Goal: Transaction & Acquisition: Purchase product/service

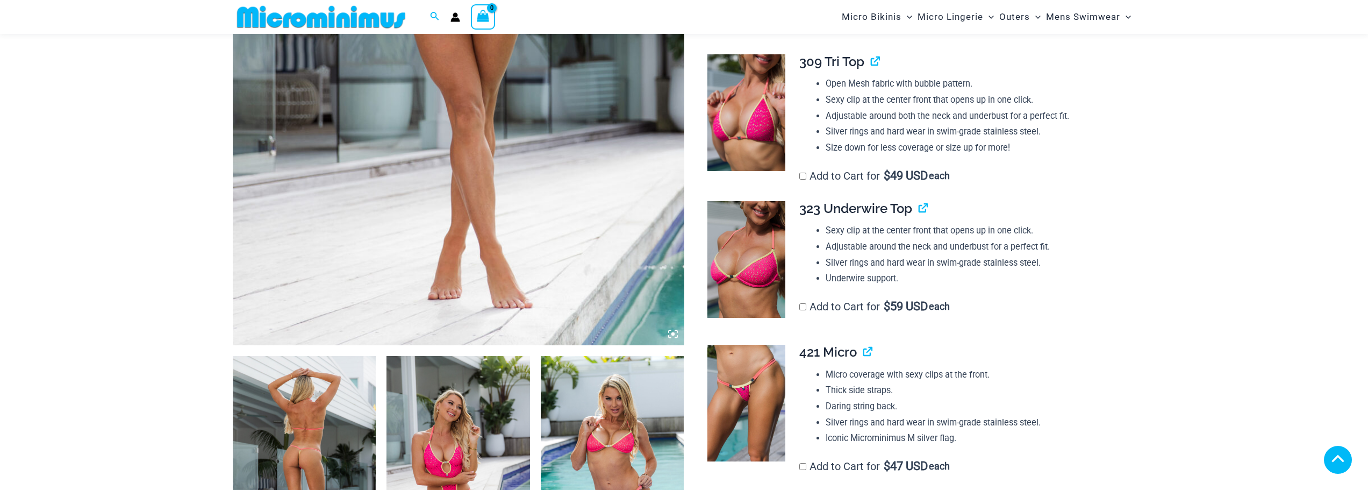
scroll to position [1073, 0]
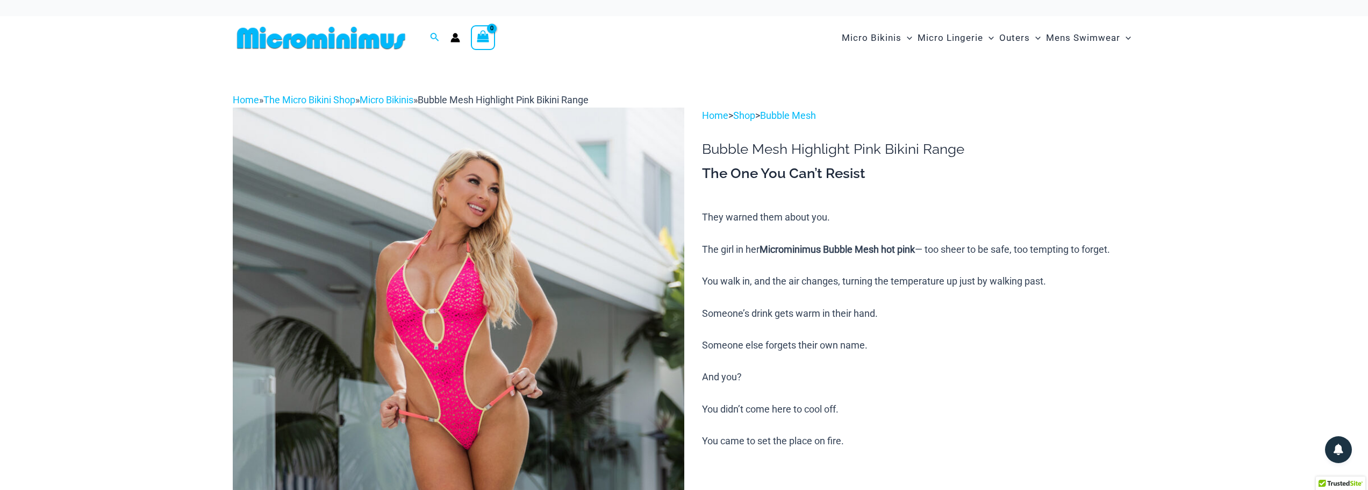
click at [506, 330] on img at bounding box center [458, 445] width 451 height 677
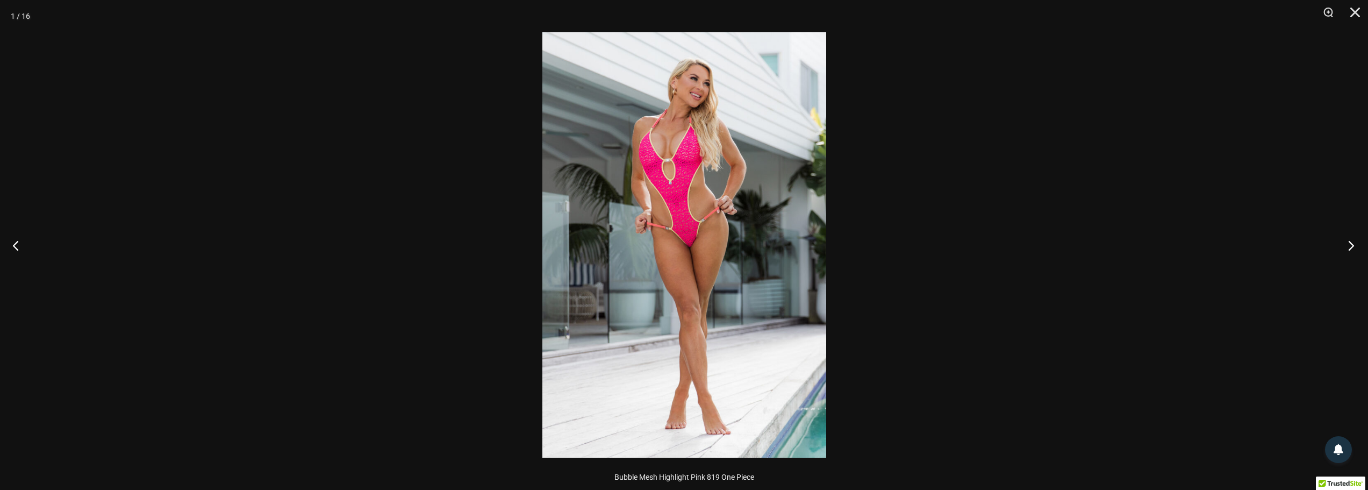
click at [1354, 246] on button "Next" at bounding box center [1348, 245] width 40 height 54
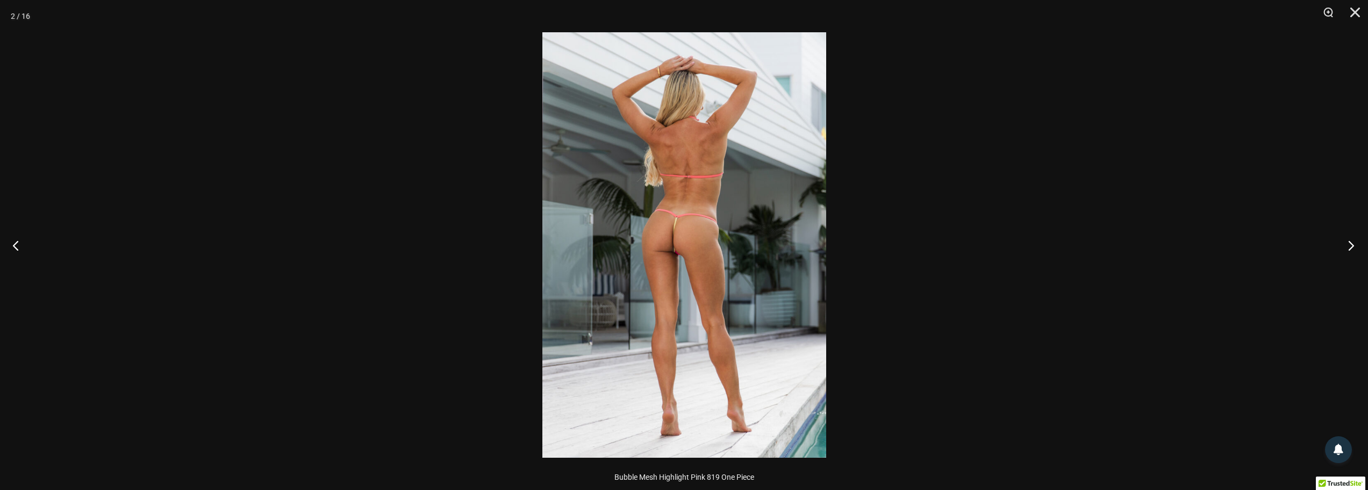
click at [1349, 242] on button "Next" at bounding box center [1348, 245] width 40 height 54
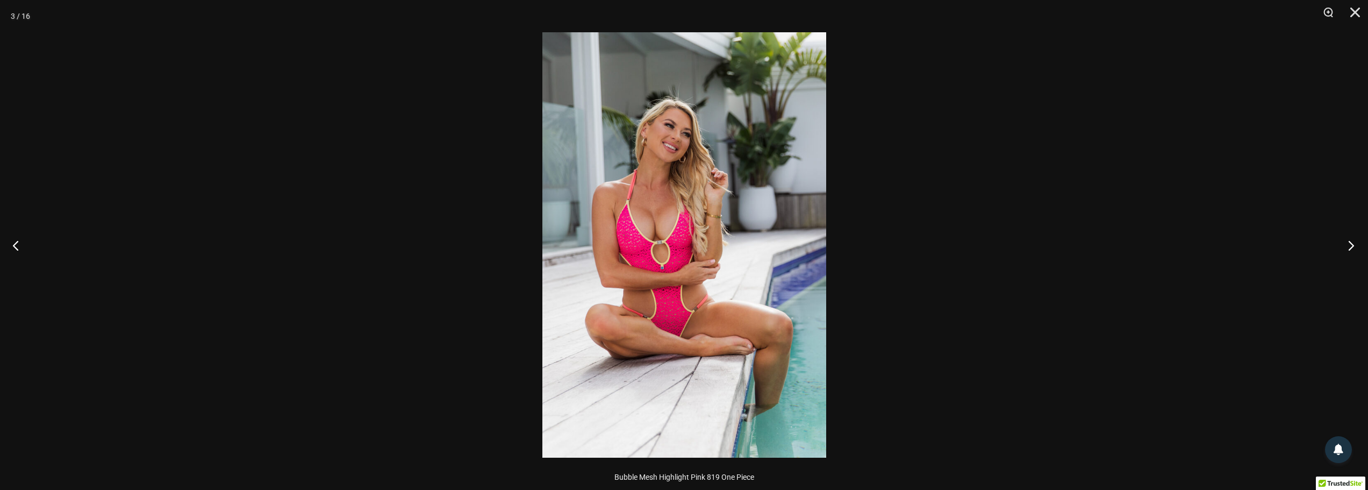
click at [1353, 243] on button "Next" at bounding box center [1348, 245] width 40 height 54
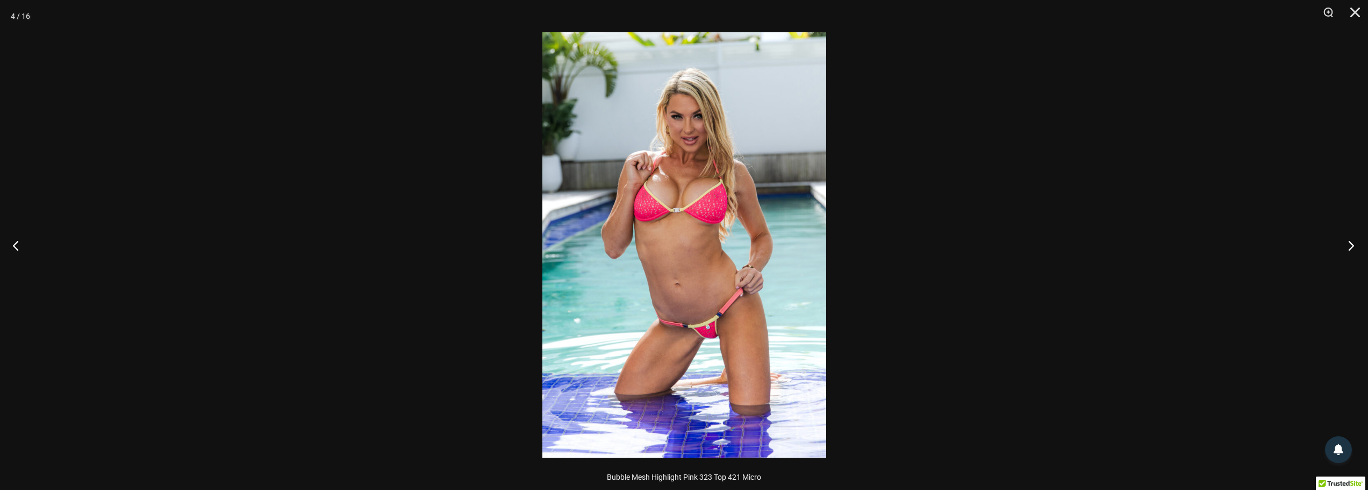
click at [1353, 240] on button "Next" at bounding box center [1348, 245] width 40 height 54
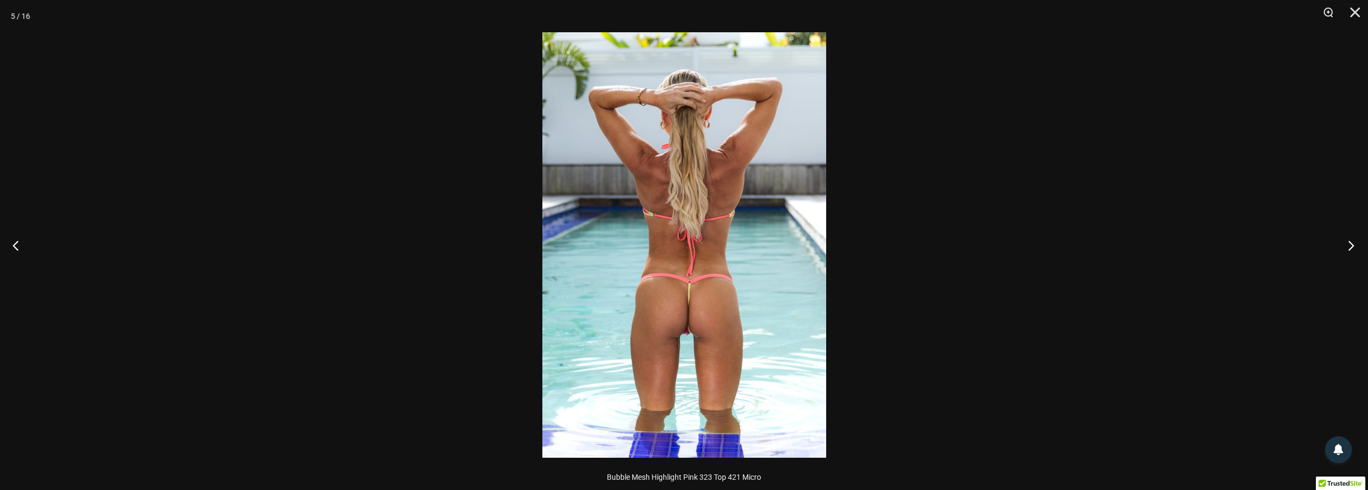
click at [1356, 243] on button "Next" at bounding box center [1348, 245] width 40 height 54
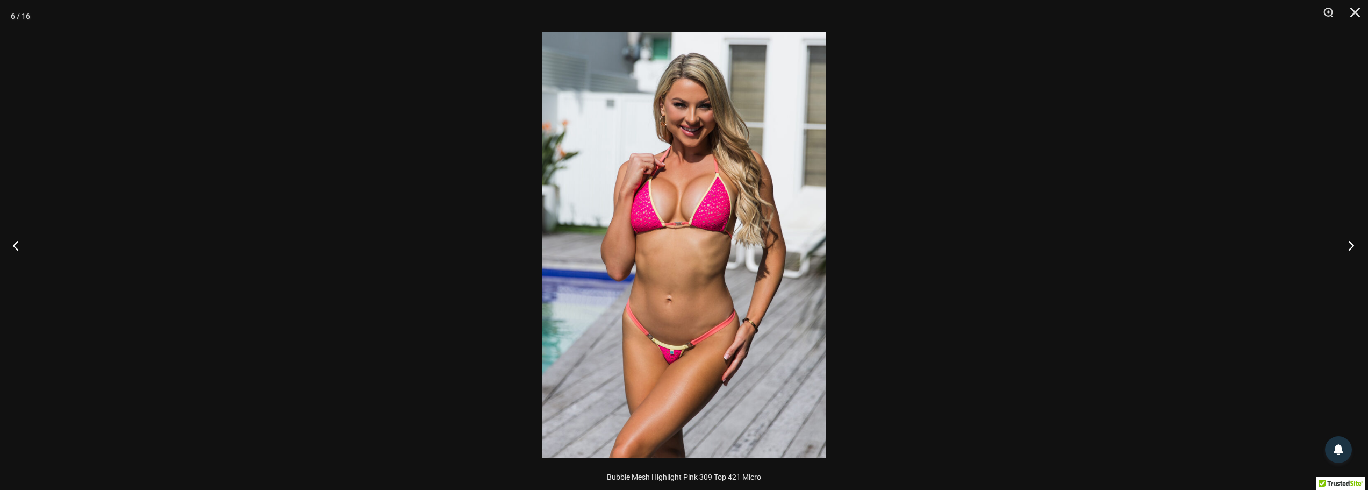
click at [1350, 243] on button "Next" at bounding box center [1348, 245] width 40 height 54
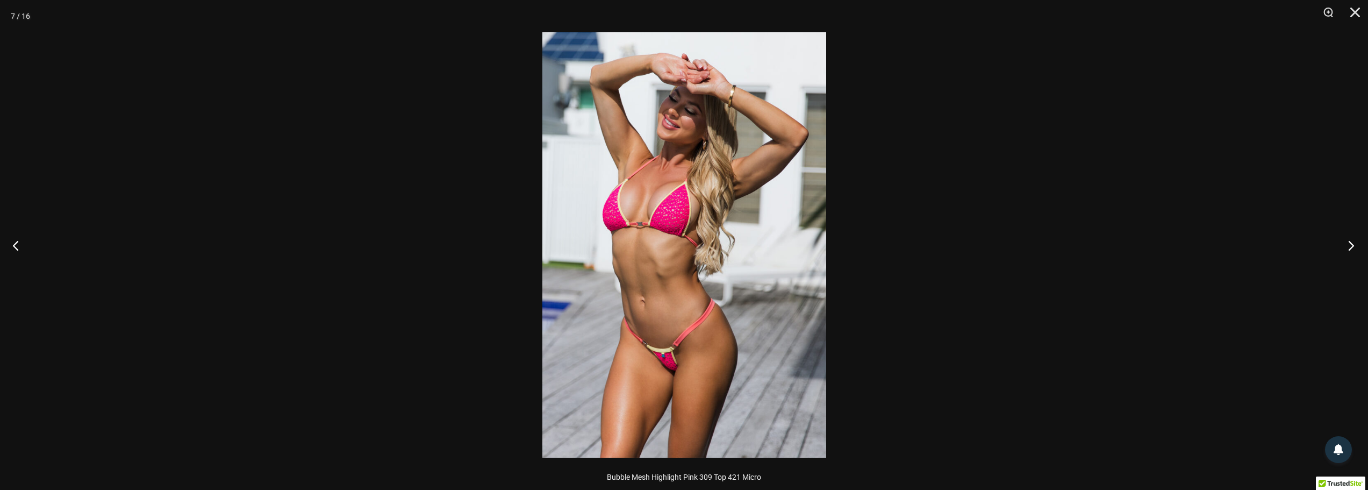
click at [1349, 243] on button "Next" at bounding box center [1348, 245] width 40 height 54
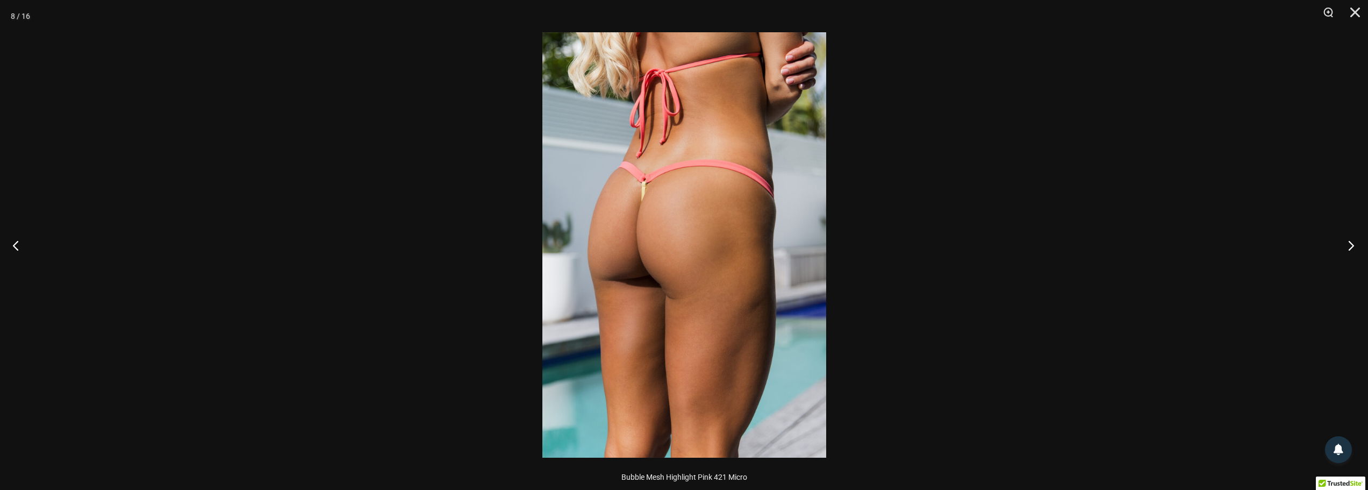
click at [1352, 247] on button "Next" at bounding box center [1348, 245] width 40 height 54
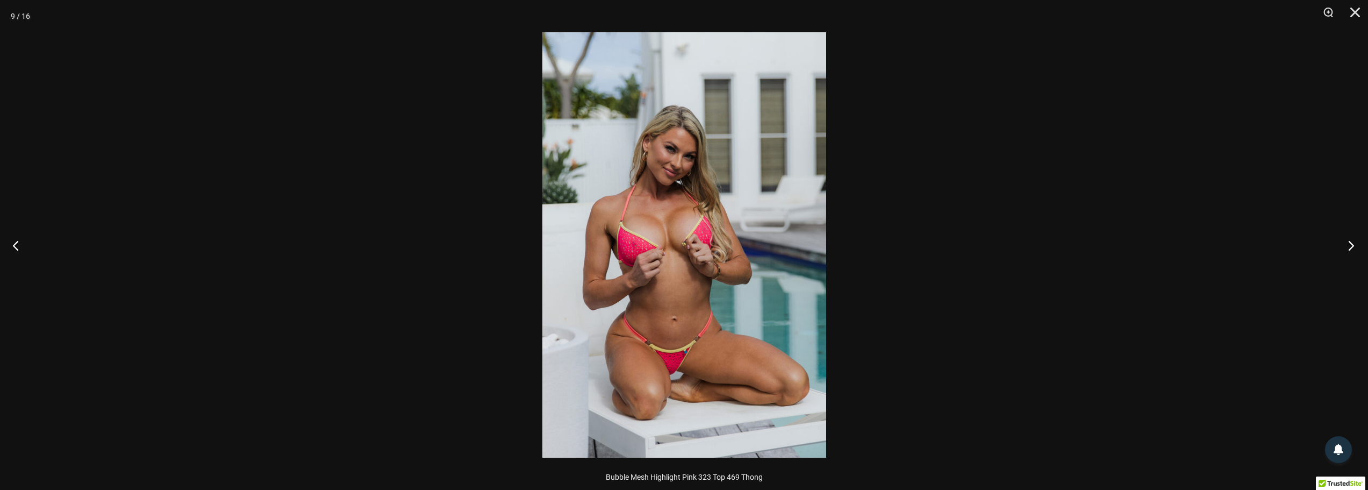
click at [1356, 247] on button "Next" at bounding box center [1348, 245] width 40 height 54
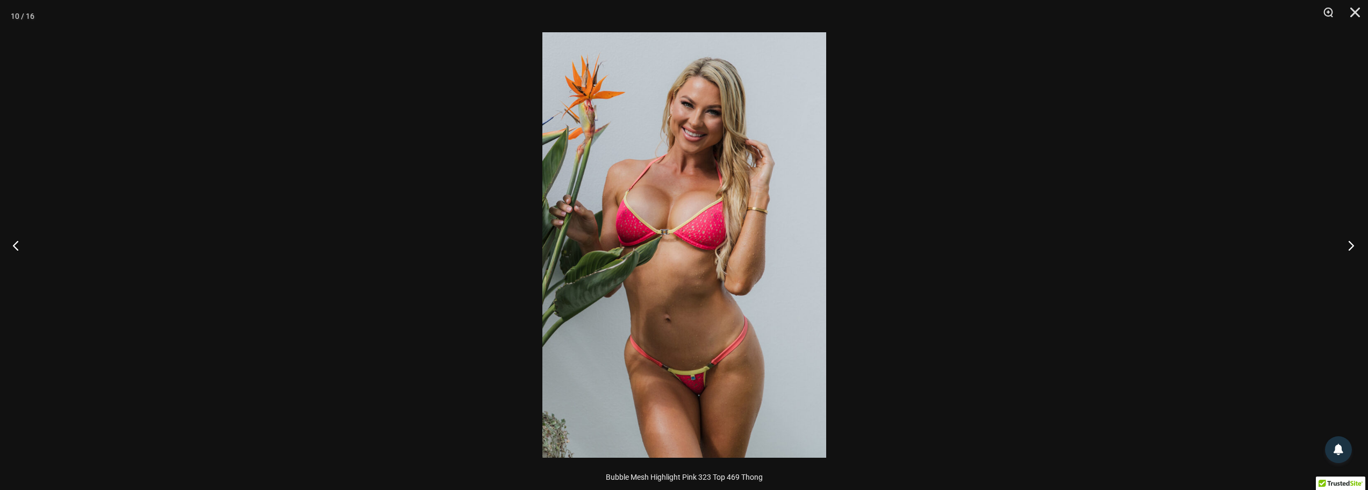
click at [1353, 248] on button "Next" at bounding box center [1348, 245] width 40 height 54
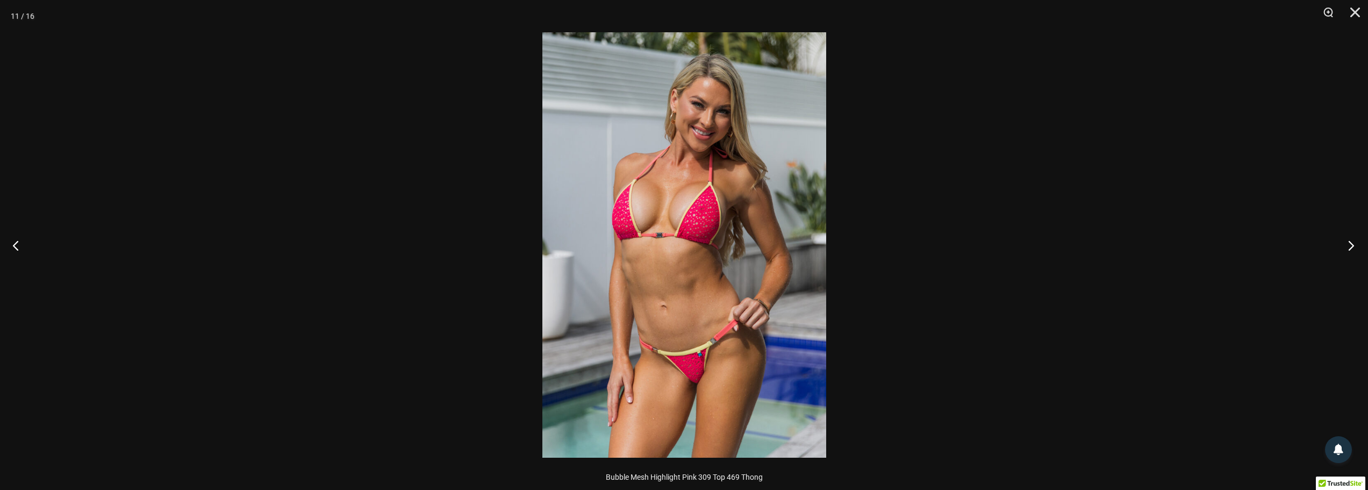
click at [1352, 245] on button "Next" at bounding box center [1348, 245] width 40 height 54
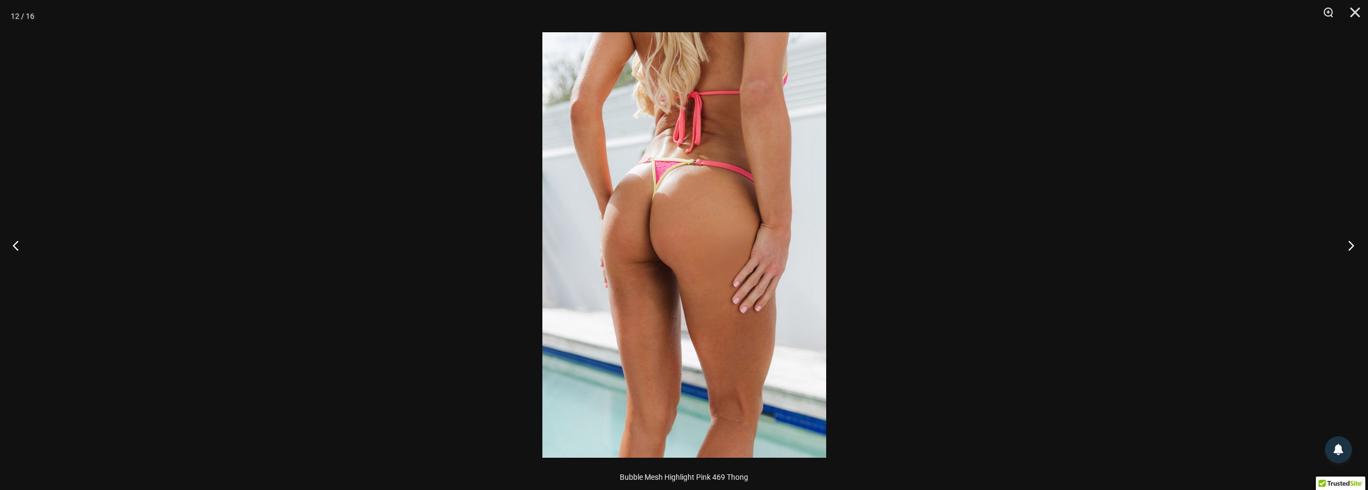
click at [1351, 241] on button "Next" at bounding box center [1348, 245] width 40 height 54
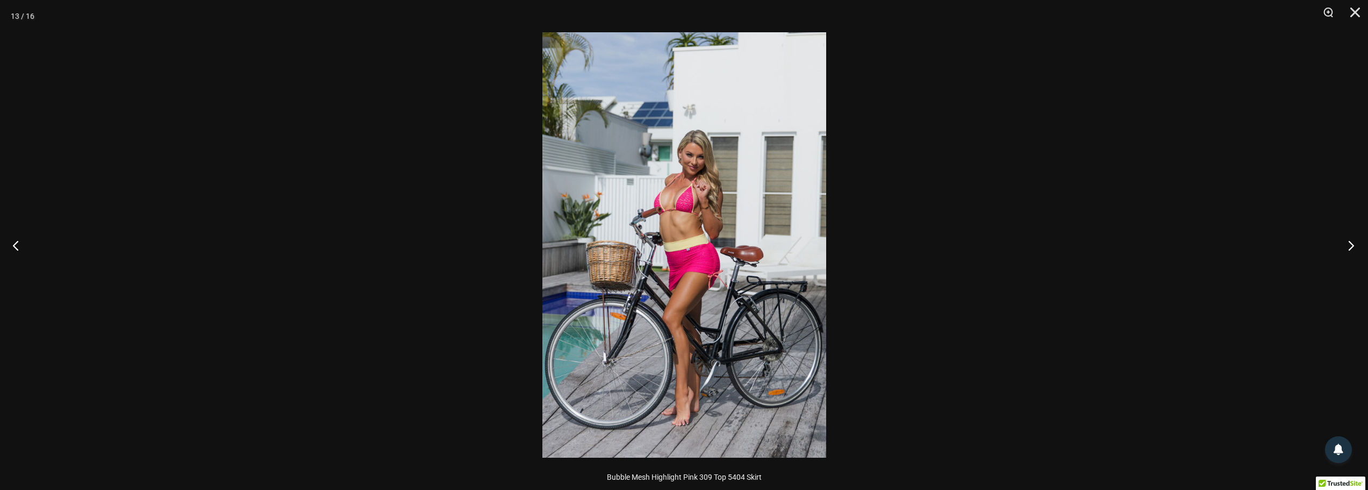
click at [1354, 246] on button "Next" at bounding box center [1348, 245] width 40 height 54
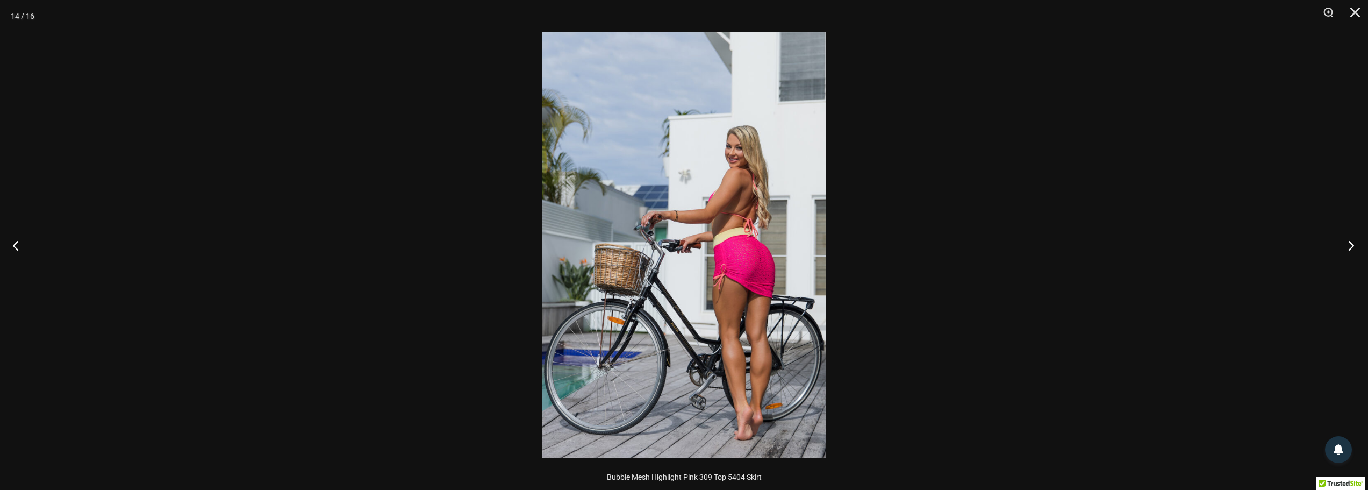
click at [1349, 246] on button "Next" at bounding box center [1348, 245] width 40 height 54
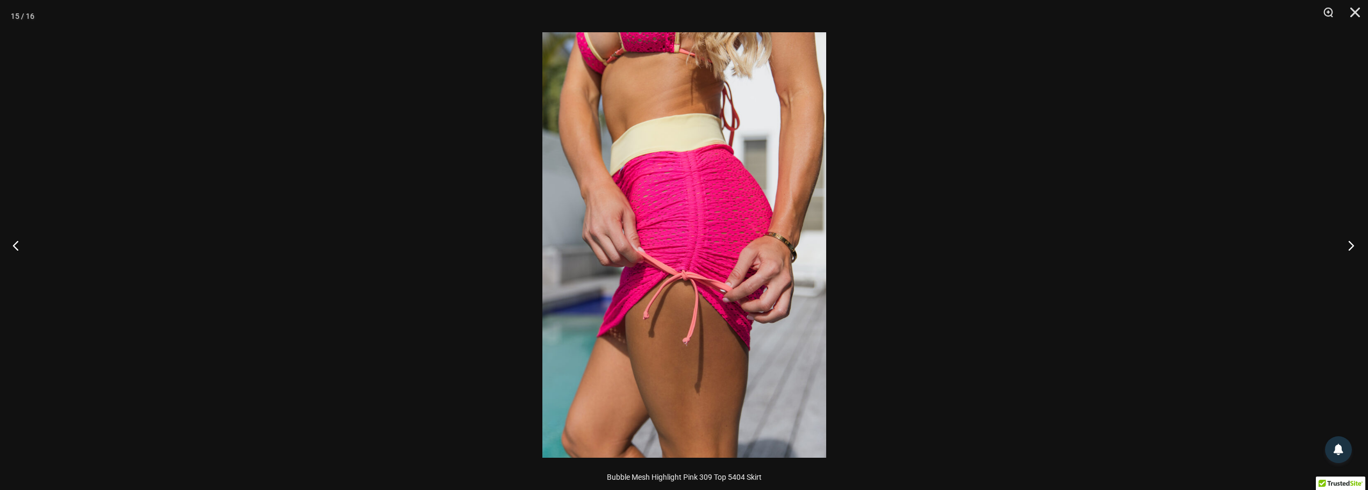
click at [1351, 247] on button "Next" at bounding box center [1348, 245] width 40 height 54
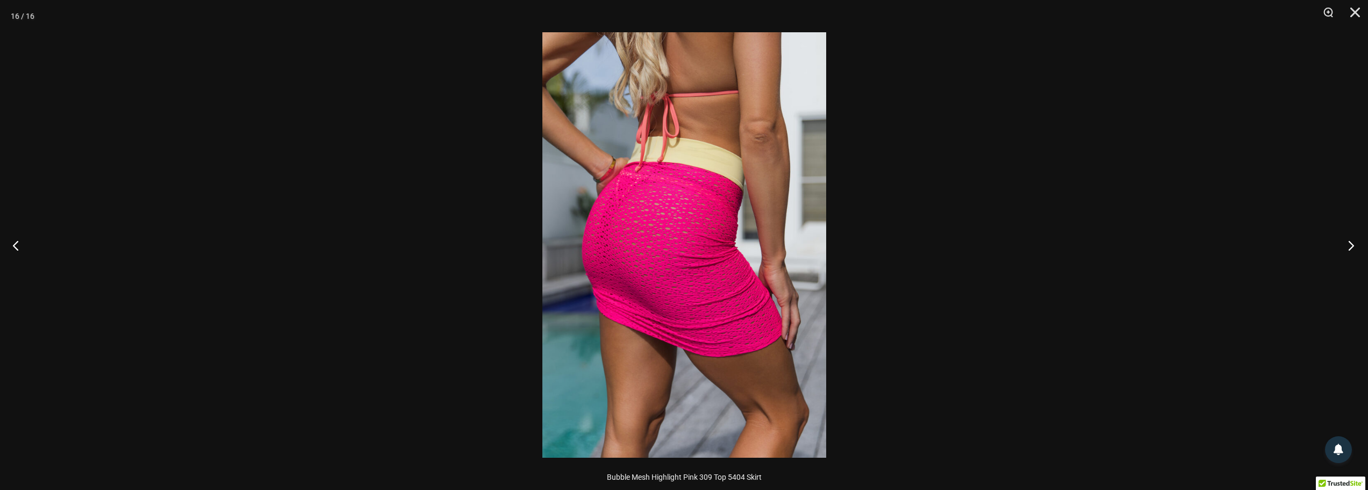
click at [1351, 247] on button "Next" at bounding box center [1348, 245] width 40 height 54
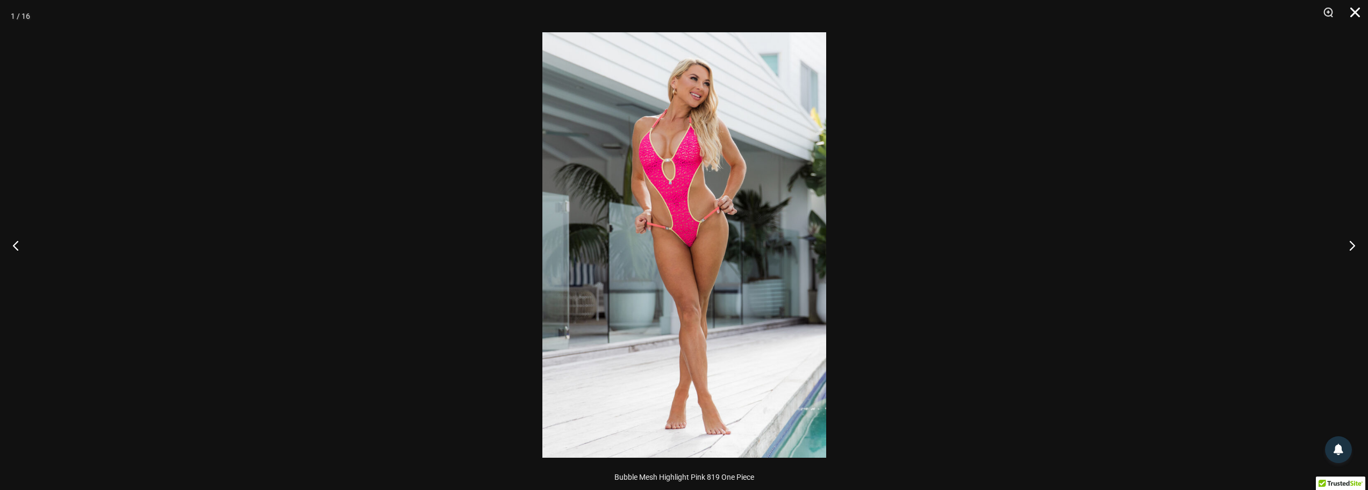
click at [1351, 12] on button "Close" at bounding box center [1351, 16] width 27 height 32
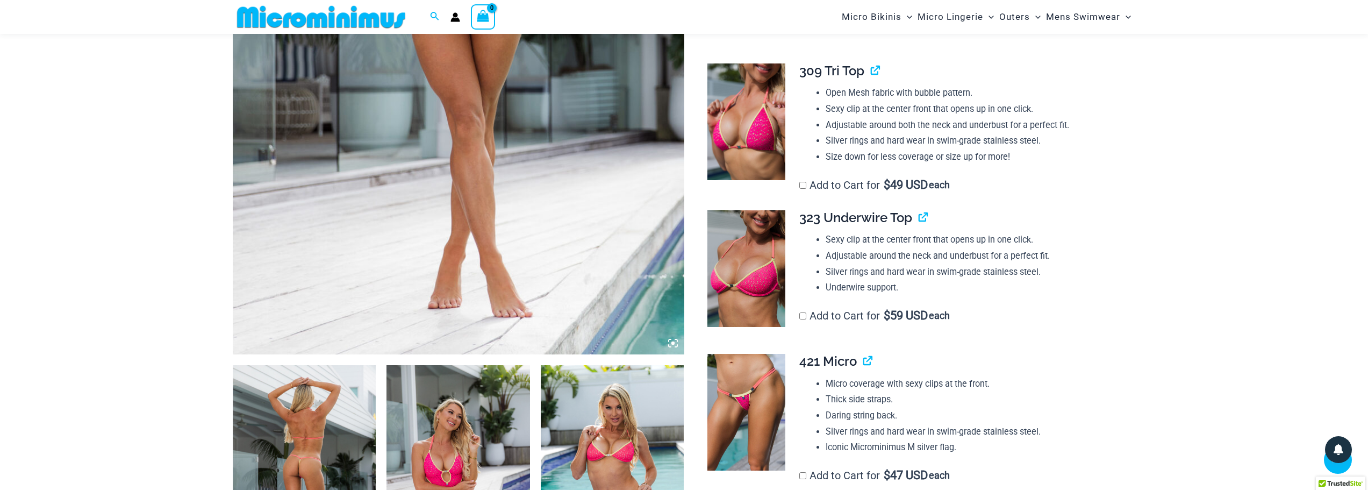
scroll to position [420, 0]
click at [744, 150] on img at bounding box center [746, 122] width 78 height 117
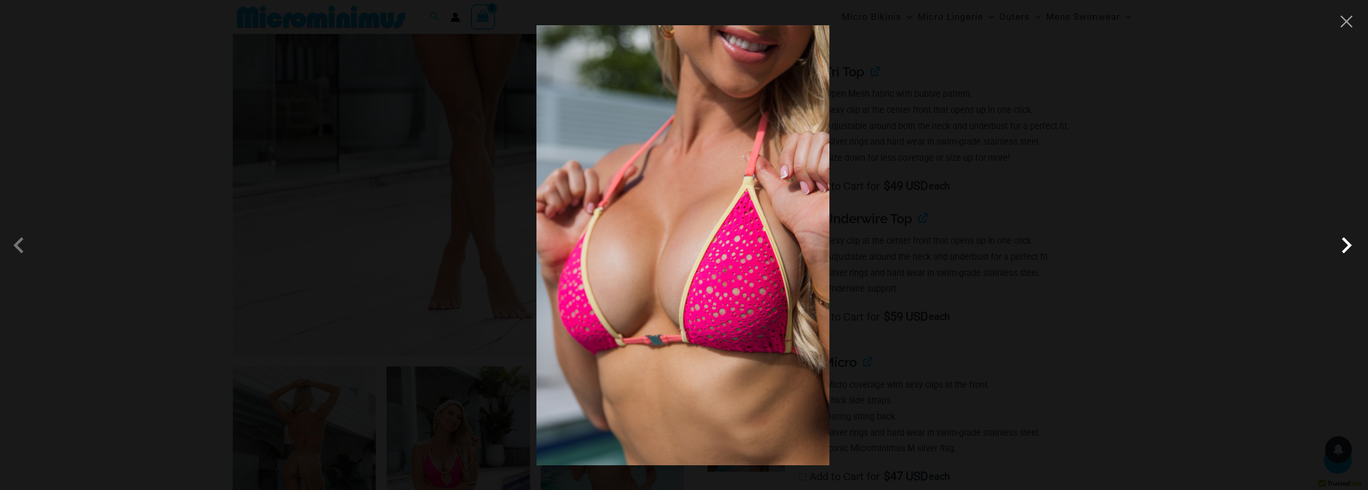
click at [1343, 248] on span at bounding box center [1346, 245] width 32 height 32
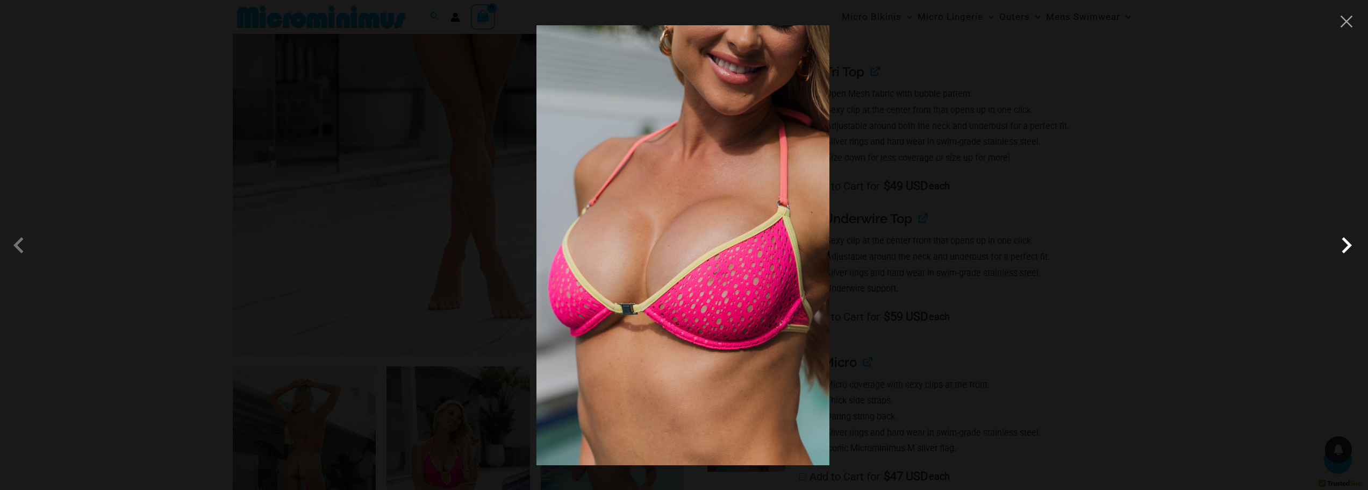
click at [1349, 254] on span at bounding box center [1346, 245] width 32 height 32
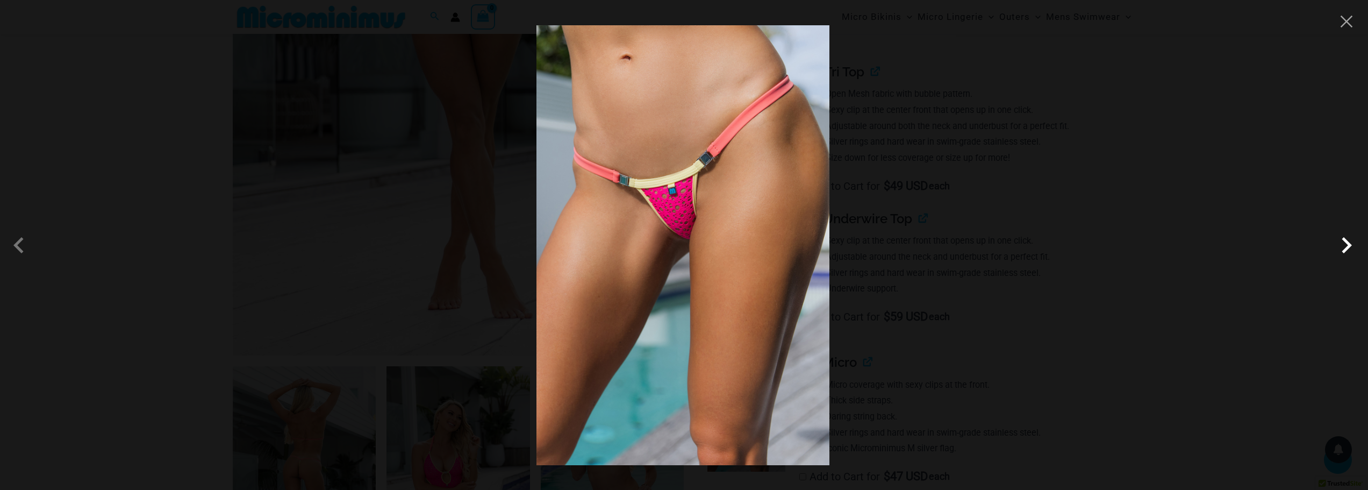
click at [1349, 247] on span at bounding box center [1346, 245] width 32 height 32
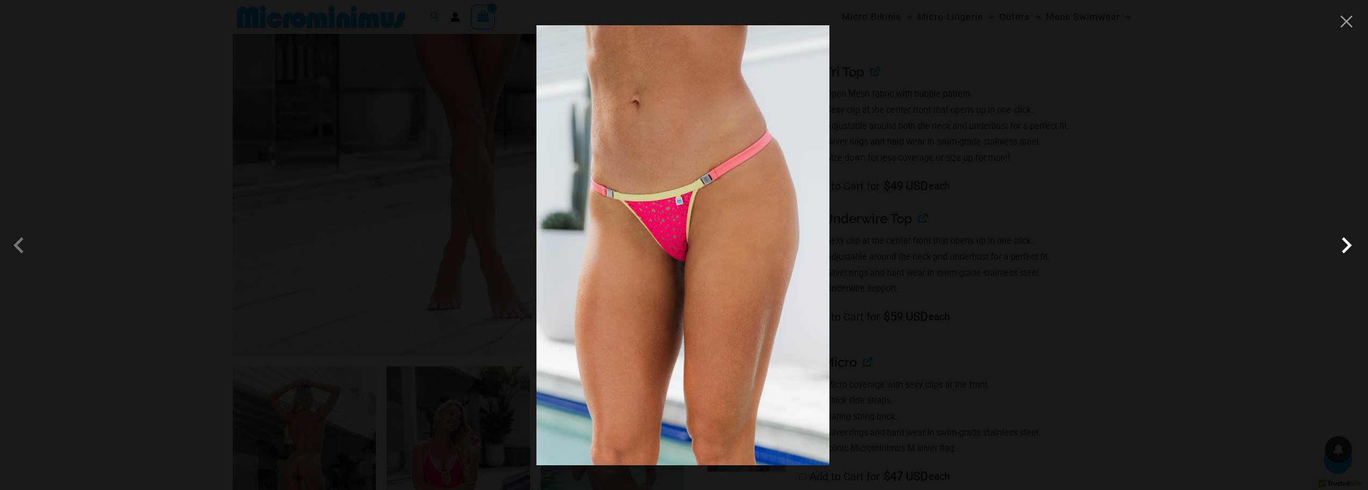
click at [1346, 242] on span at bounding box center [1346, 245] width 32 height 32
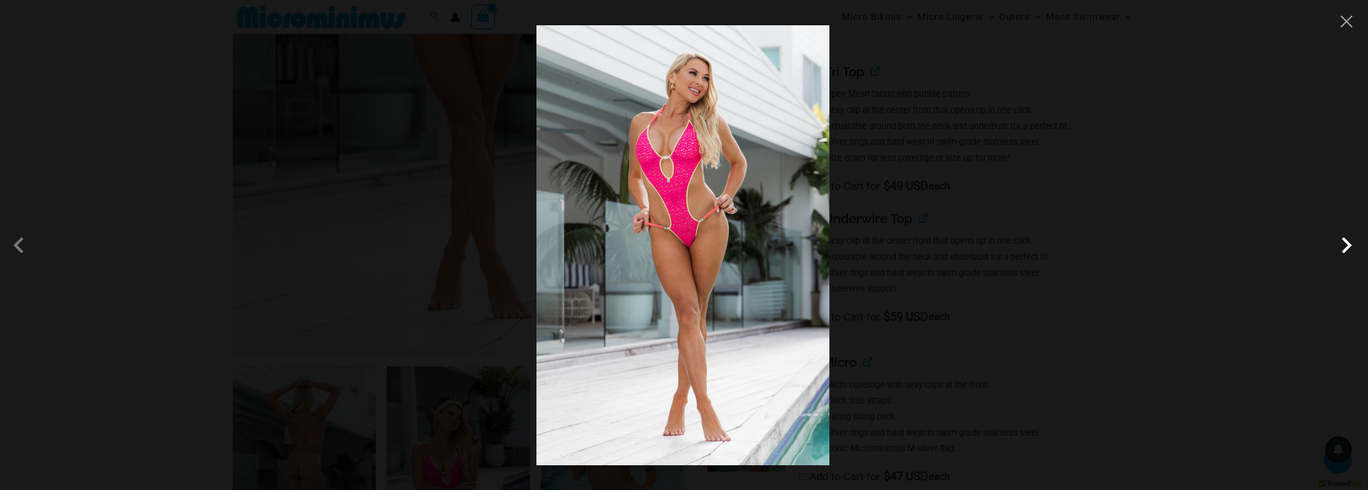
click at [1352, 250] on span at bounding box center [1346, 245] width 32 height 32
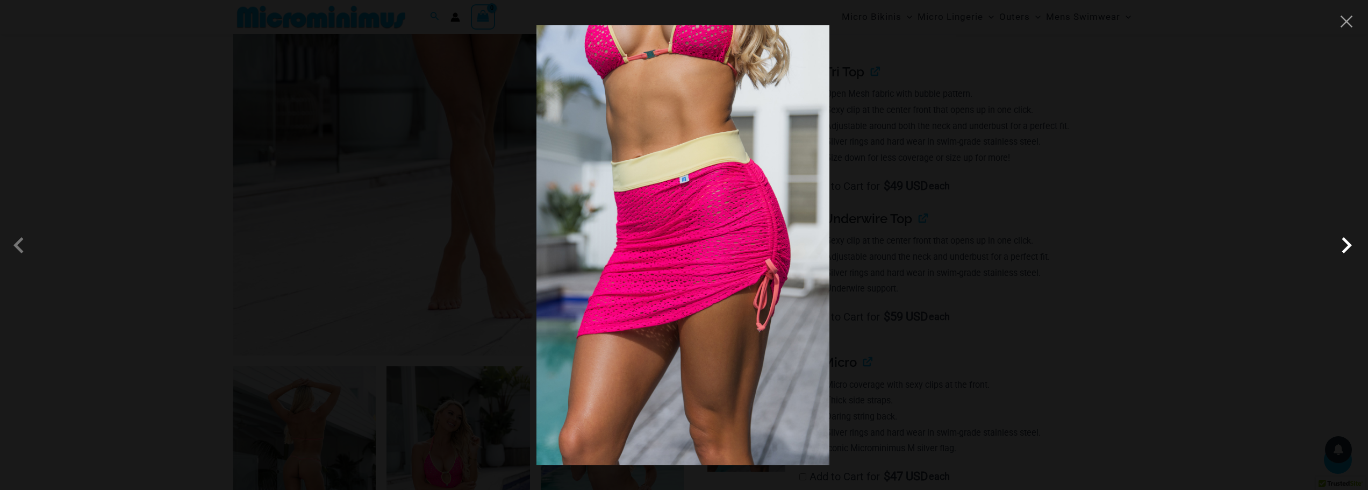
click at [1352, 250] on span at bounding box center [1346, 245] width 32 height 32
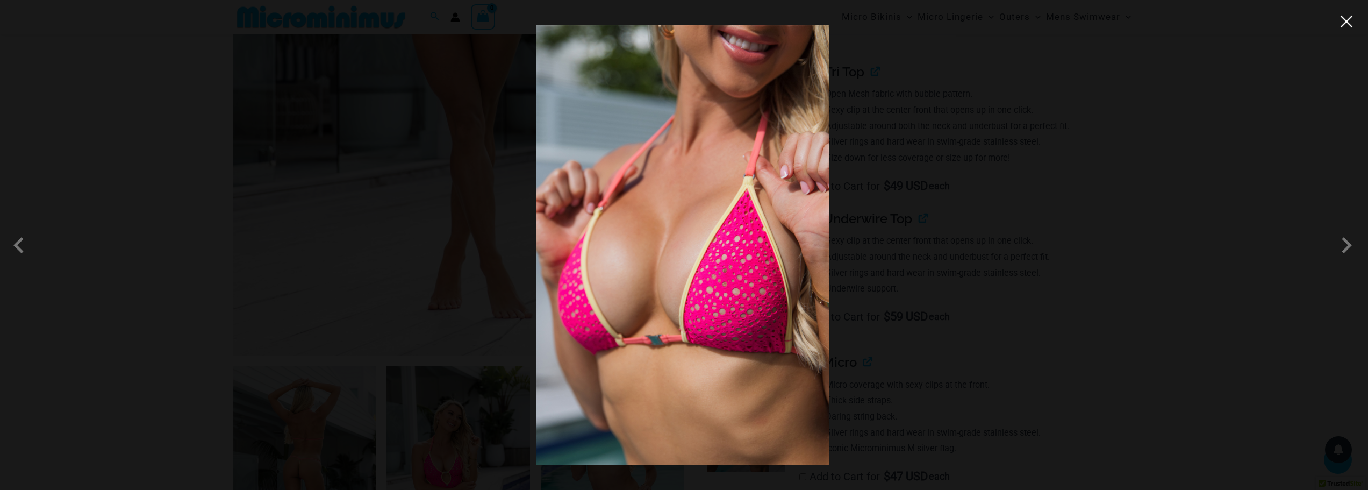
click at [1346, 26] on button "Close" at bounding box center [1346, 21] width 16 height 16
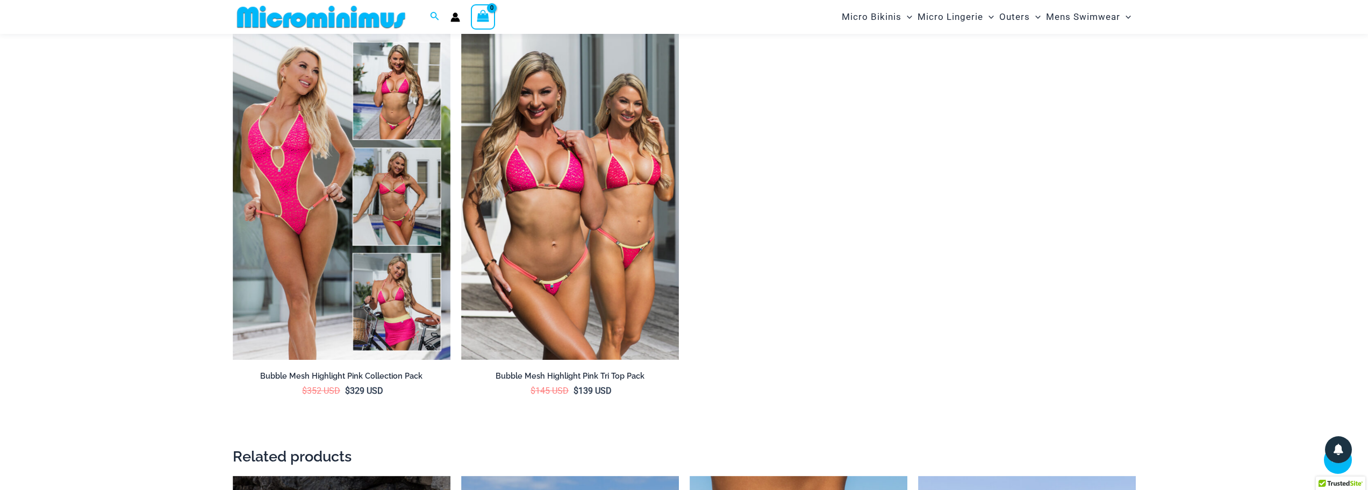
scroll to position [1925, 0]
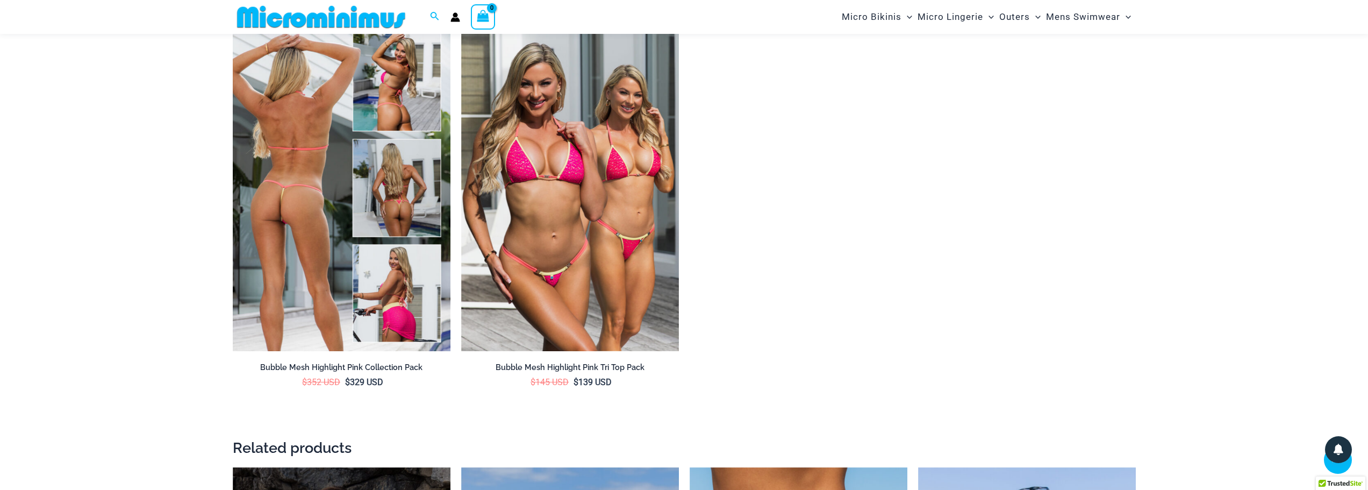
click at [354, 221] on img at bounding box center [342, 187] width 218 height 327
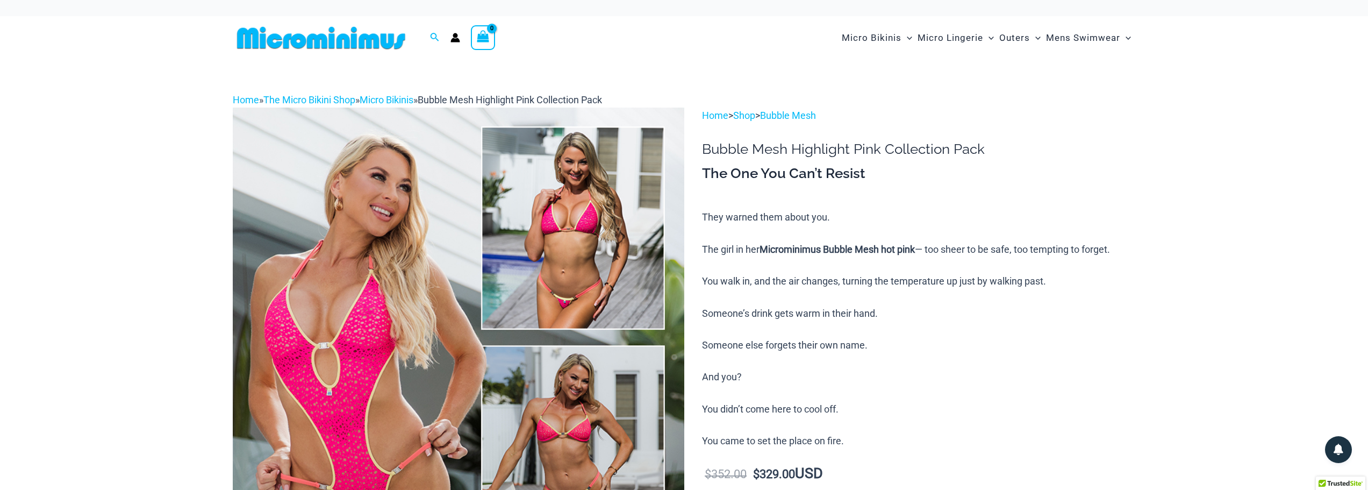
click at [514, 317] on img at bounding box center [458, 445] width 451 height 677
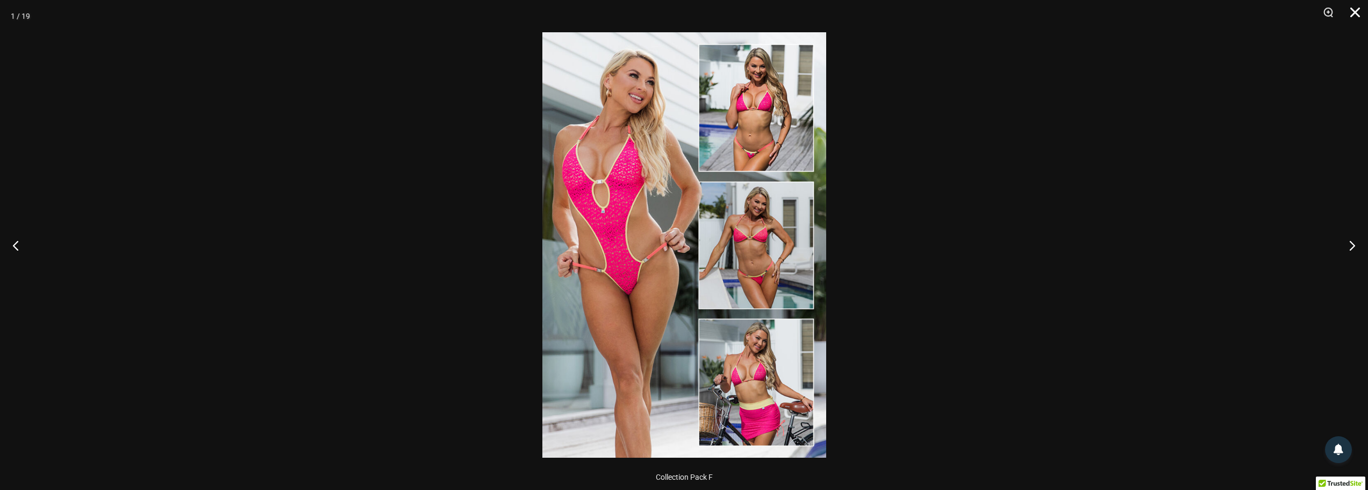
click at [1358, 13] on button "Close" at bounding box center [1351, 16] width 27 height 32
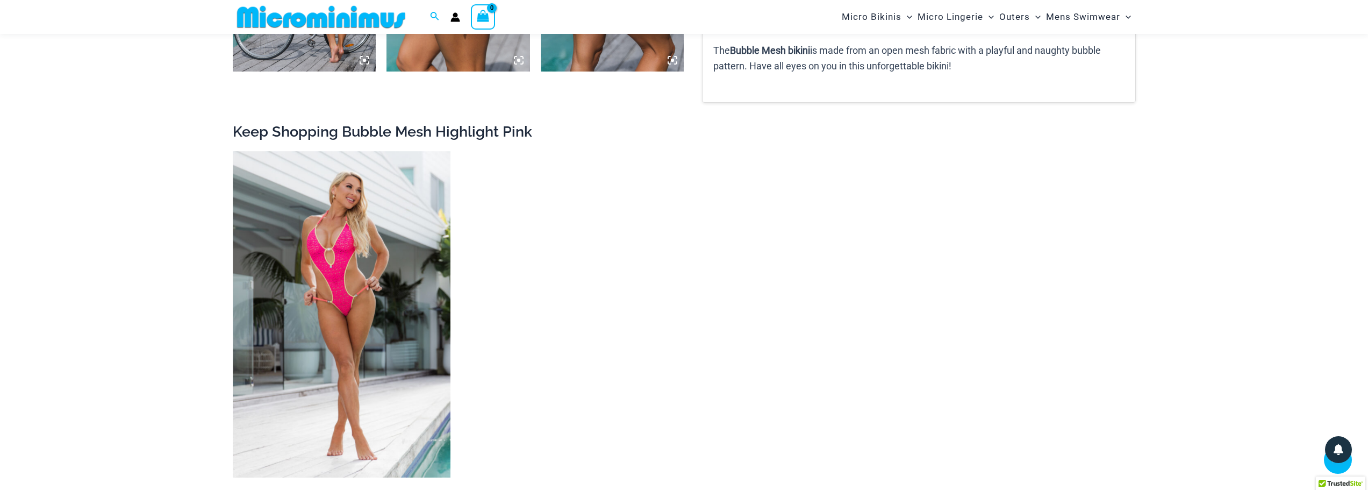
scroll to position [2140, 0]
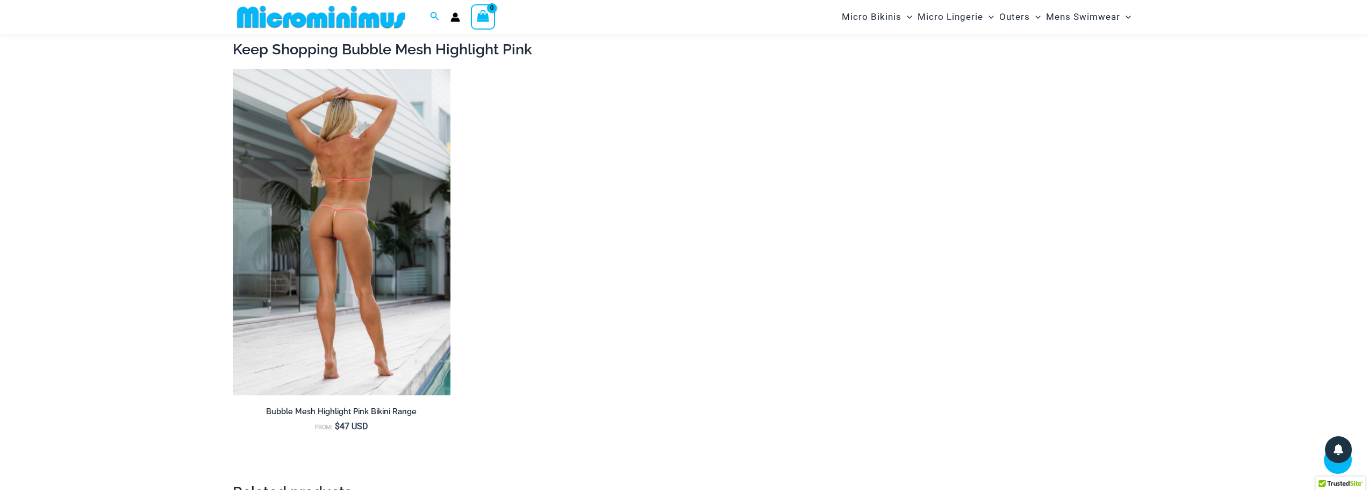
click at [397, 317] on img at bounding box center [342, 232] width 218 height 327
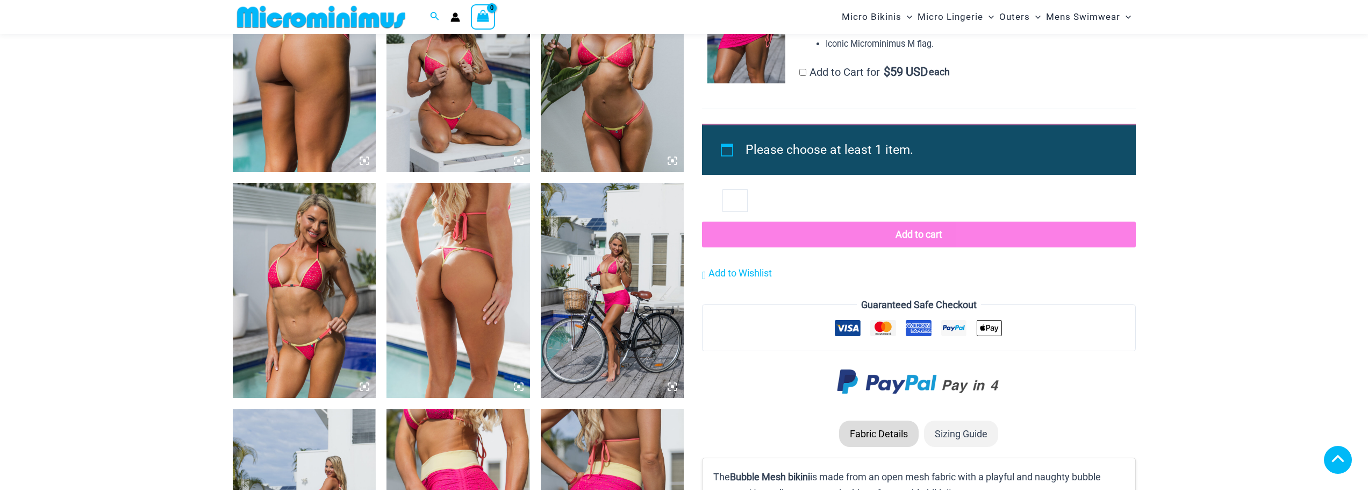
scroll to position [1925, 0]
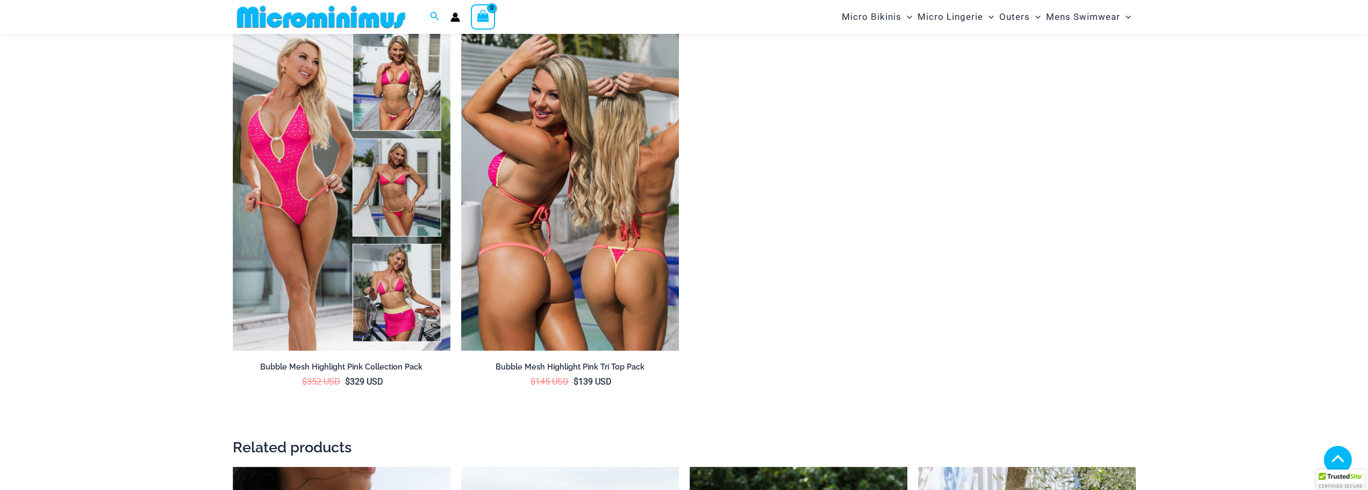
click at [567, 248] on img at bounding box center [570, 187] width 218 height 327
